Goal: Task Accomplishment & Management: Manage account settings

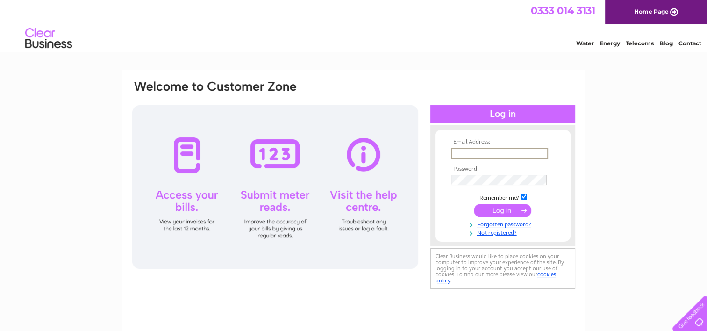
click at [469, 149] on input "text" at bounding box center [499, 153] width 97 height 11
type input "[EMAIL_ADDRESS][DOMAIN_NAME]"
click at [474, 203] on input "submit" at bounding box center [502, 209] width 57 height 13
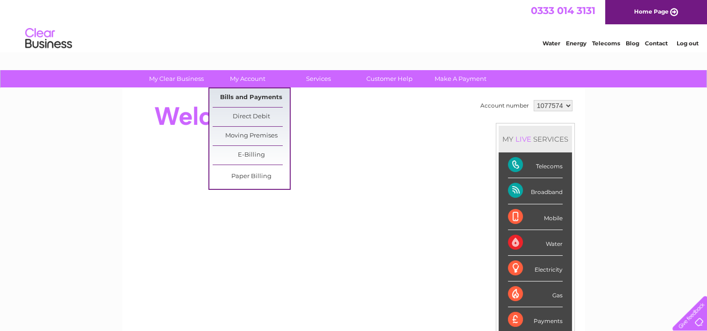
click at [251, 95] on link "Bills and Payments" at bounding box center [250, 97] width 77 height 19
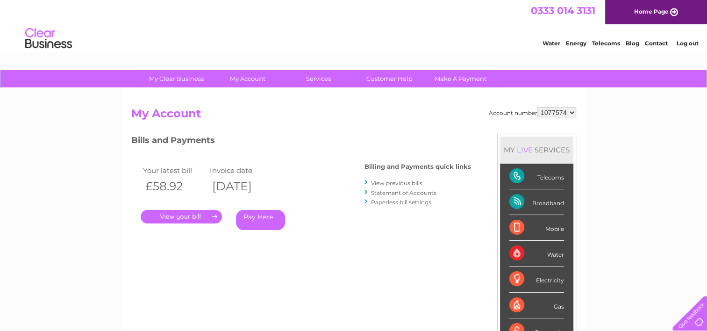
click at [192, 217] on link "." at bounding box center [181, 217] width 81 height 14
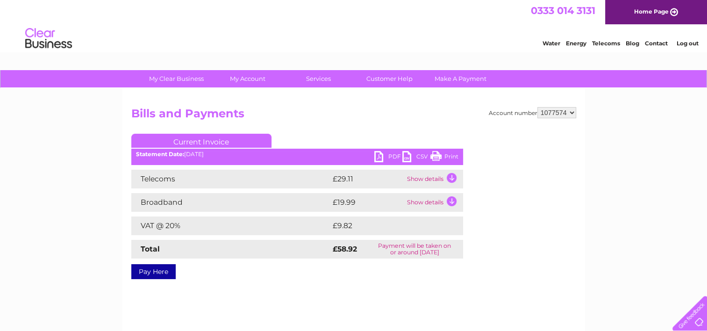
click at [377, 155] on link "PDF" at bounding box center [388, 158] width 28 height 14
